Goal: Task Accomplishment & Management: Use online tool/utility

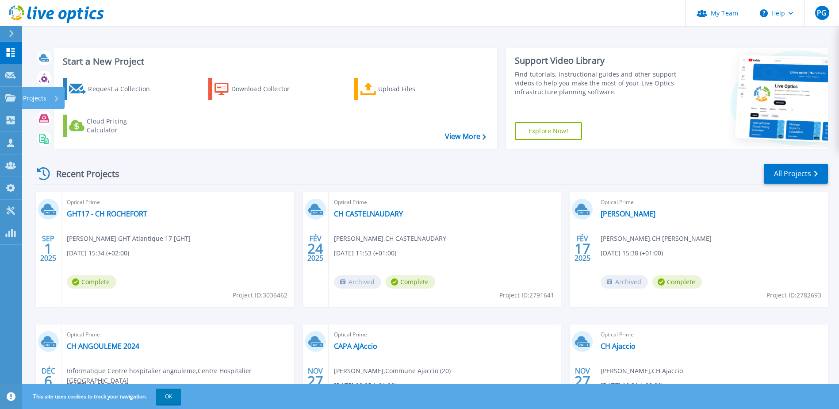
click at [30, 97] on p "Projects" at bounding box center [34, 98] width 23 height 23
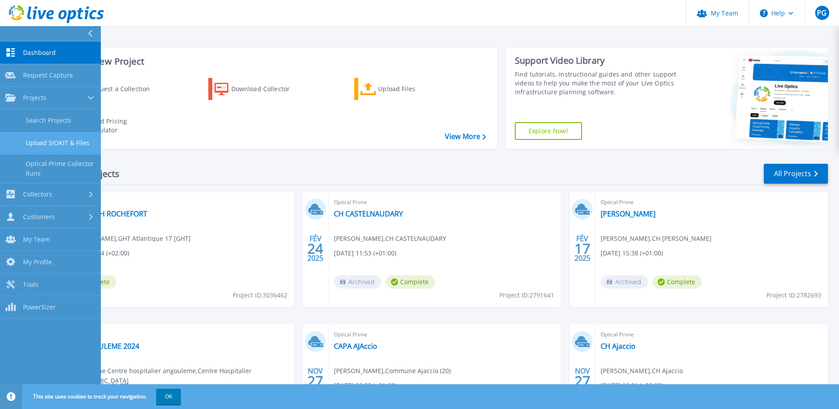
click at [81, 139] on link "Upload SIOKIT & Files" at bounding box center [50, 143] width 101 height 23
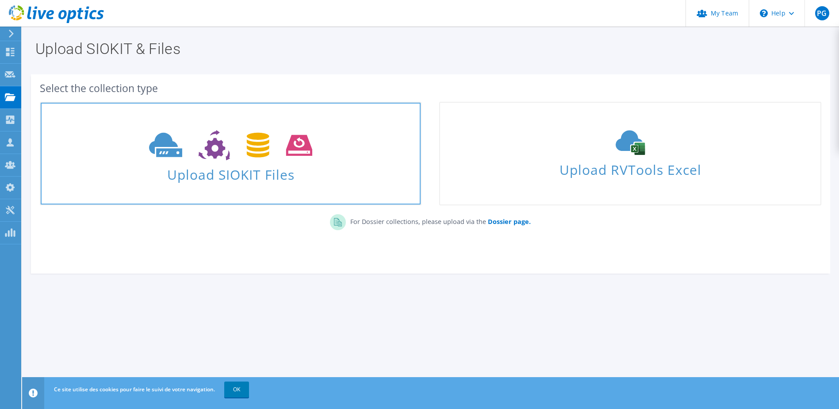
click at [266, 165] on span "Upload SIOKIT Files" at bounding box center [231, 171] width 380 height 19
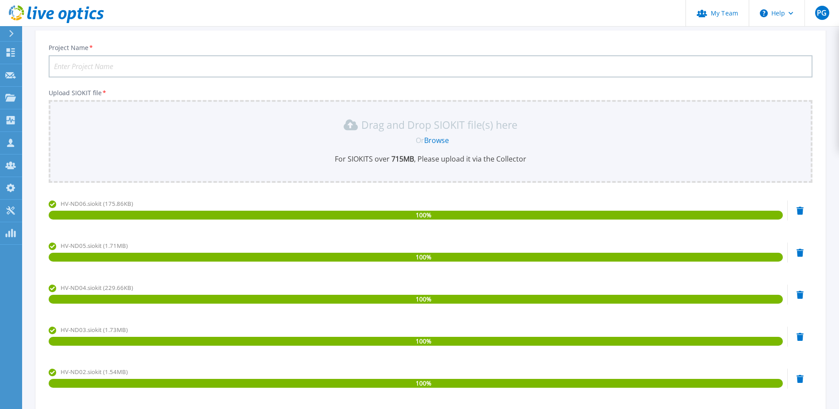
scroll to position [17, 0]
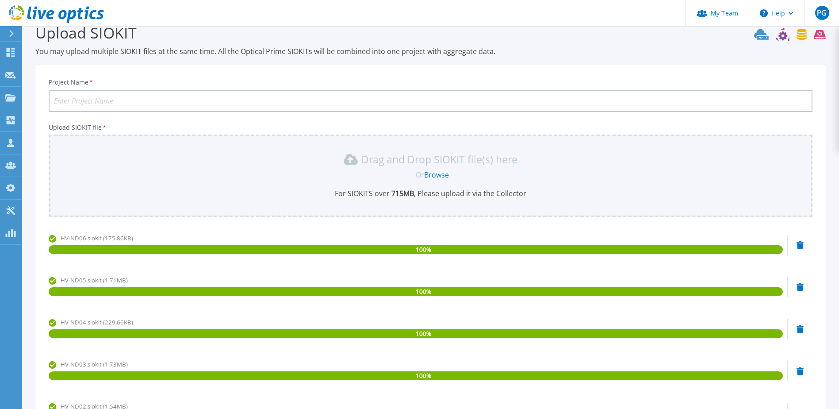
click at [138, 100] on input "Project Name *" at bounding box center [431, 101] width 764 height 22
click at [129, 103] on input "CH TARBES -LOURDES Montaigu" at bounding box center [431, 101] width 764 height 22
click at [132, 102] on input "CH TARBES -LOURDES Montaigu" at bounding box center [431, 101] width 764 height 22
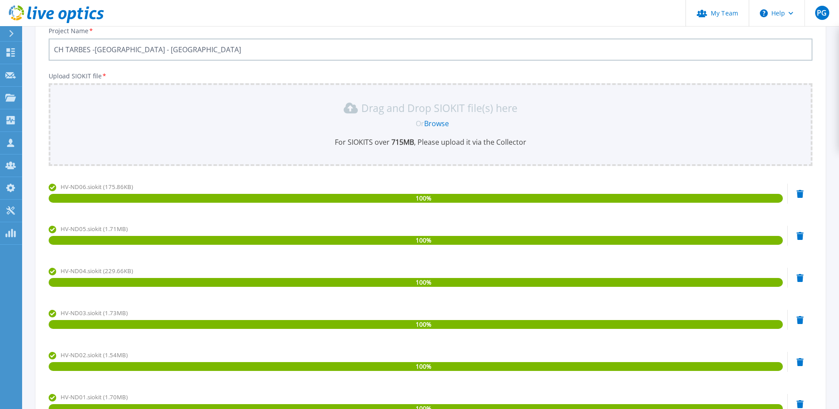
scroll to position [238, 0]
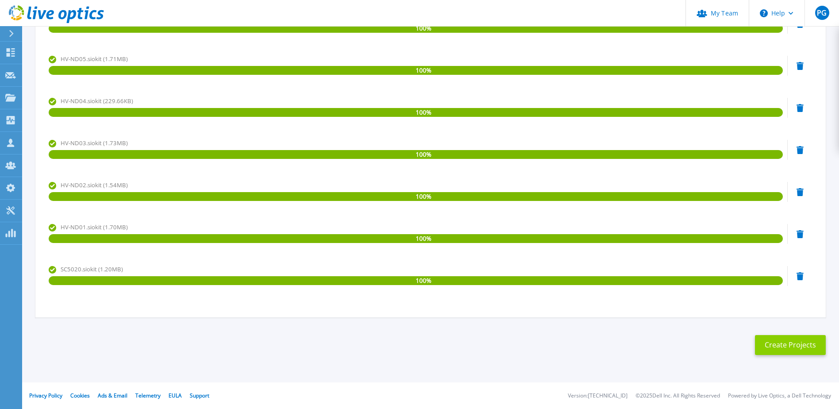
type input "CH TARBES -[GEOGRAPHIC_DATA] - [GEOGRAPHIC_DATA]"
click at [784, 348] on button "Create Projects" at bounding box center [790, 345] width 71 height 20
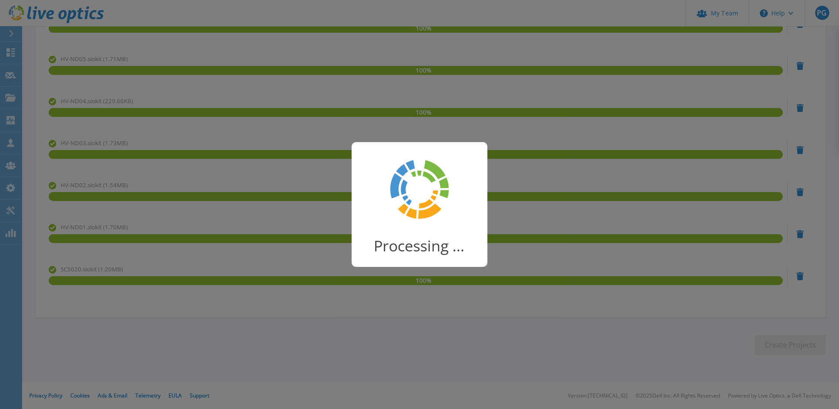
scroll to position [12, 0]
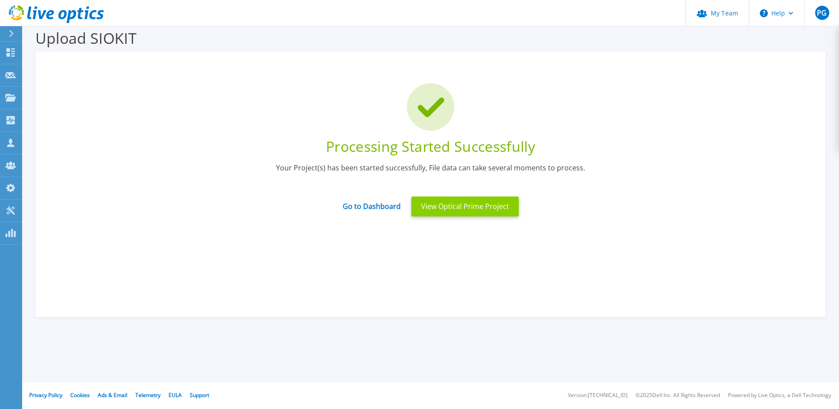
click at [429, 201] on button "View Optical Prime Project" at bounding box center [466, 206] width 108 height 20
